Goal: Information Seeking & Learning: Check status

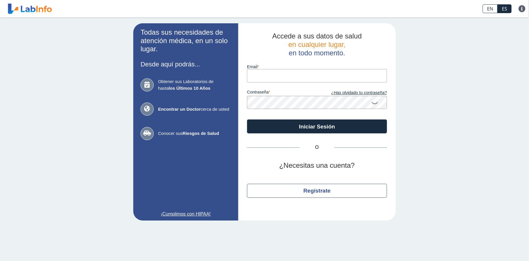
click at [269, 72] on input "email" at bounding box center [317, 75] width 140 height 13
type input "kennethapontelugo@gmail.com"
click at [247, 120] on button "Iniciar Sesión" at bounding box center [317, 127] width 140 height 14
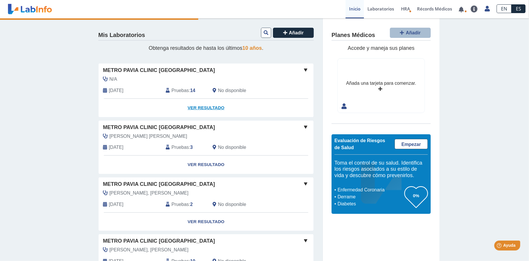
click at [213, 104] on link "Ver Resultado" at bounding box center [206, 108] width 215 height 18
click at [195, 101] on link "Ver Resultado" at bounding box center [206, 108] width 215 height 18
click at [197, 109] on link "Ver Resultado" at bounding box center [206, 108] width 215 height 18
click at [302, 72] on span at bounding box center [305, 70] width 7 height 7
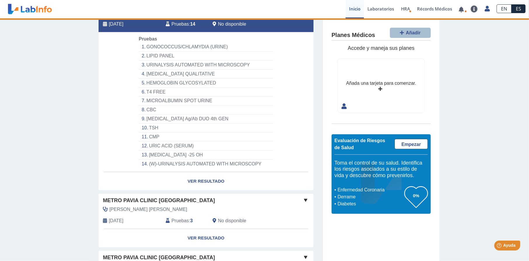
scroll to position [88, 0]
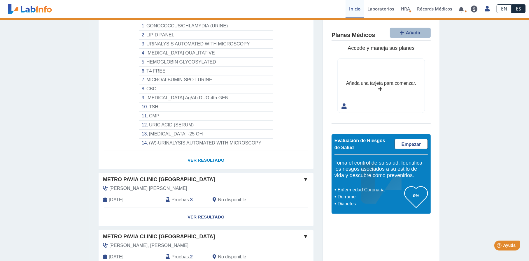
click at [203, 156] on link "Ver Resultado" at bounding box center [206, 160] width 215 height 18
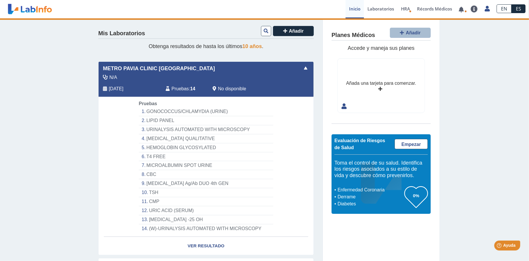
scroll to position [0, 0]
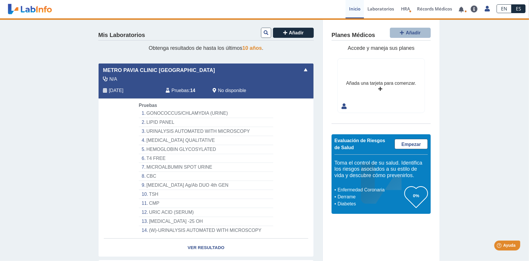
click at [179, 83] on div "N/A Aug 26, 2025 Pruebas : 14 No disponible" at bounding box center [192, 87] width 197 height 23
click at [120, 68] on span "Metro Pavia Clinic [GEOGRAPHIC_DATA]" at bounding box center [159, 71] width 112 height 8
click at [283, 71] on div "Metro Pavia Clinic [GEOGRAPHIC_DATA]" at bounding box center [206, 71] width 215 height 8
click at [268, 89] on div "No disponible" at bounding box center [248, 90] width 78 height 7
click at [288, 84] on div "Yo Yo" at bounding box center [296, 87] width 18 height 23
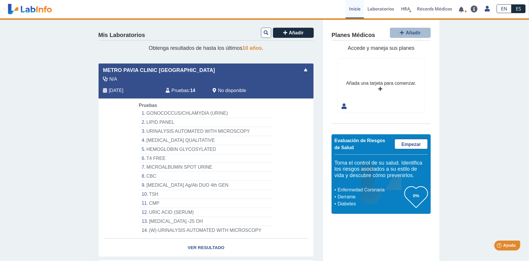
click at [207, 79] on div "N/A" at bounding box center [193, 79] width 188 height 7
click at [372, 11] on link "Laboratorios" at bounding box center [381, 9] width 34 height 18
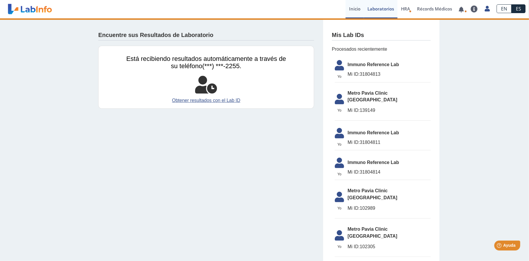
click at [353, 11] on link "Inicio" at bounding box center [355, 9] width 18 height 18
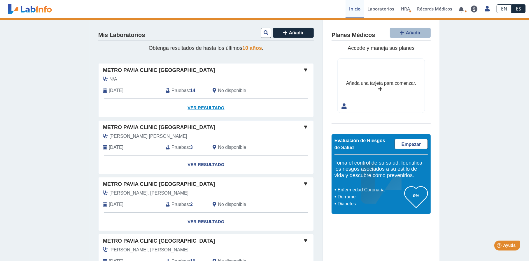
click at [188, 104] on link "Ver Resultado" at bounding box center [206, 108] width 215 height 18
click at [204, 104] on link "Ver Resultado" at bounding box center [206, 108] width 215 height 18
click at [186, 147] on span "Pruebas" at bounding box center [180, 147] width 17 height 7
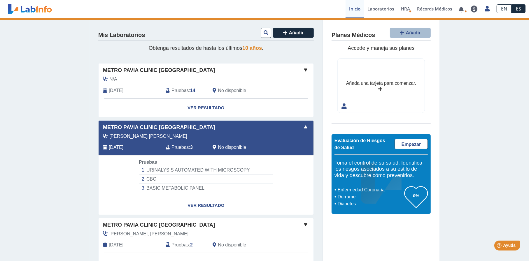
click at [176, 171] on li "URINALYSIS AUTOMATED WITH MICROSCOPY" at bounding box center [206, 170] width 134 height 9
click at [465, 11] on icon at bounding box center [466, 11] width 2 height 2
click at [463, 8] on link at bounding box center [462, 9] width 12 height 4
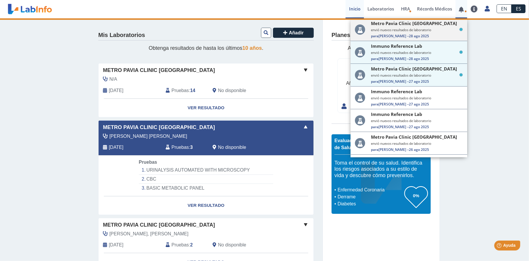
click at [441, 28] on small "envió nuevos resultados de laboratorio" at bounding box center [417, 30] width 92 height 4
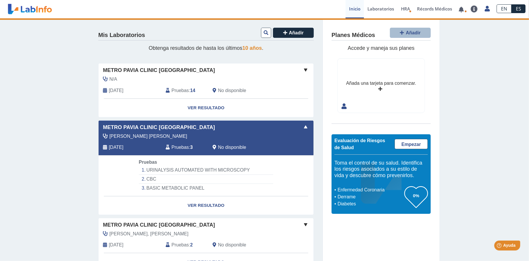
click at [24, 83] on div "Mis Laboratorios Añadir Obtenga resultados de hasta los últimos 10 años . Metro…" at bounding box center [264, 183] width 529 height 331
click at [298, 70] on div "Metro Pavia Clinic [GEOGRAPHIC_DATA]" at bounding box center [206, 71] width 215 height 8
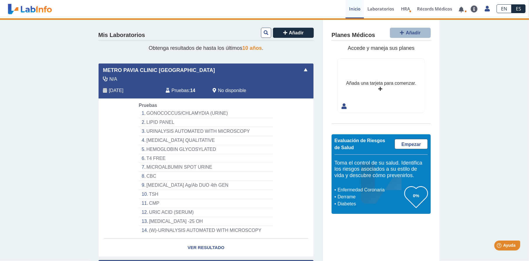
click at [157, 112] on li "GONOCOCCUS/CHLAMYDIA (URINE)" at bounding box center [206, 113] width 134 height 9
click at [113, 91] on span "Aug 26, 2025" at bounding box center [116, 90] width 15 height 7
click at [112, 64] on div "Metro Pavia Clinic Bella Vista N/A Aug 26, 2025 Pruebas : 14 No disponible Yo Yo" at bounding box center [206, 81] width 215 height 35
click at [39, 10] on link at bounding box center [30, 9] width 48 height 15
click at [432, 8] on link "Récords Médicos" at bounding box center [435, 9] width 42 height 18
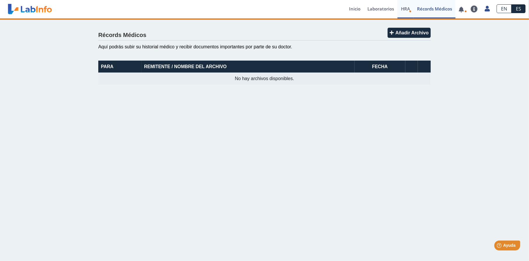
click at [410, 8] on link "HRA Evaluación de Riesgos de Salud" at bounding box center [406, 9] width 16 height 18
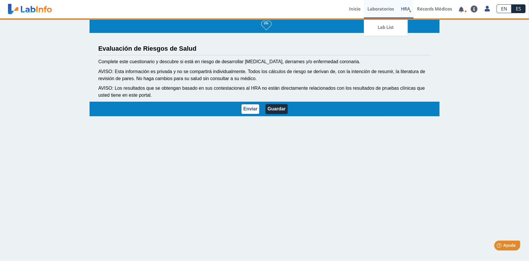
click at [374, 8] on link "Laboratorios" at bounding box center [381, 9] width 34 height 18
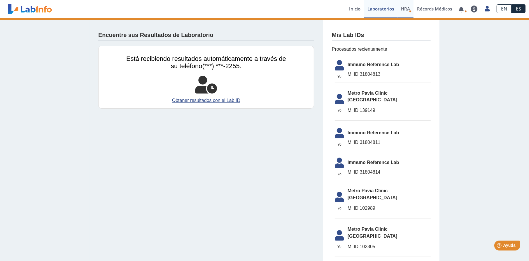
click at [405, 11] on span "HRA" at bounding box center [405, 9] width 9 height 6
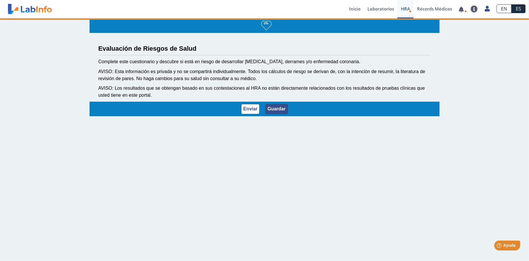
click at [278, 110] on button "Guardar" at bounding box center [276, 109] width 22 height 10
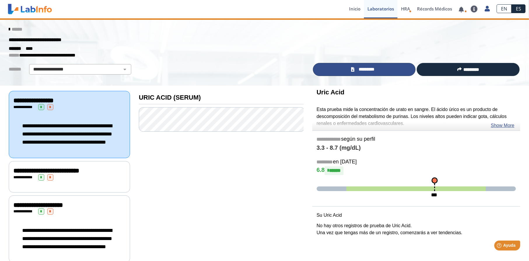
click at [385, 68] on link "*********" at bounding box center [364, 69] width 103 height 13
